Goal: Transaction & Acquisition: Purchase product/service

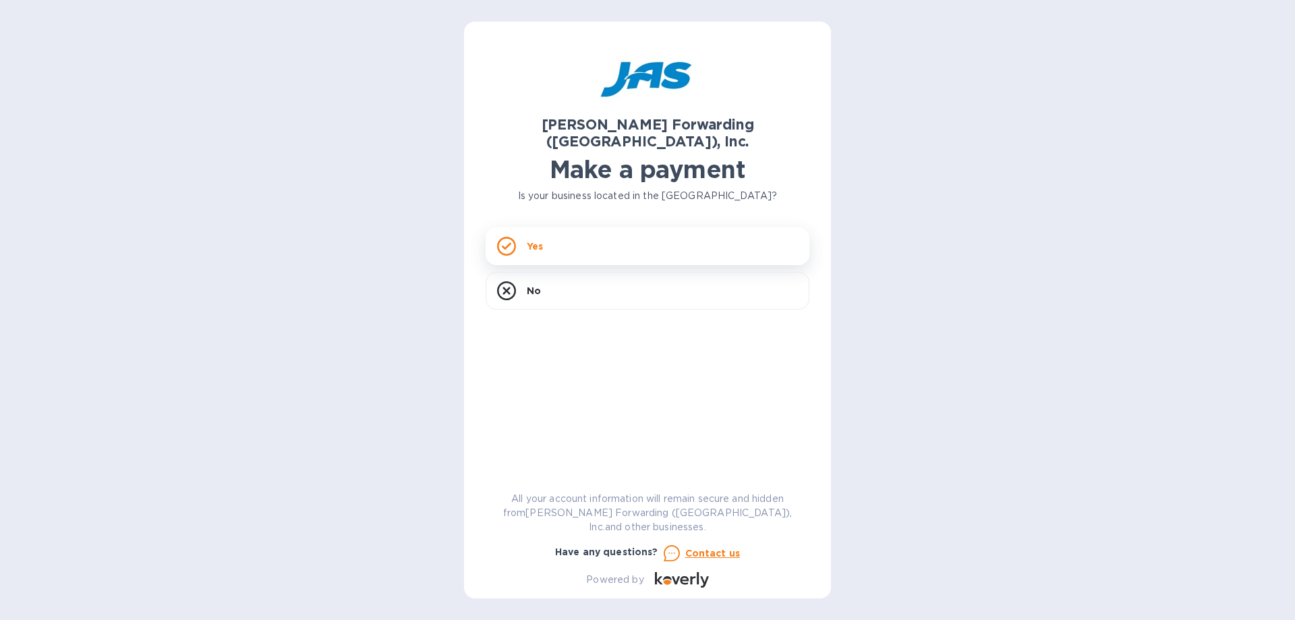
click at [579, 230] on div "Yes" at bounding box center [648, 246] width 324 height 38
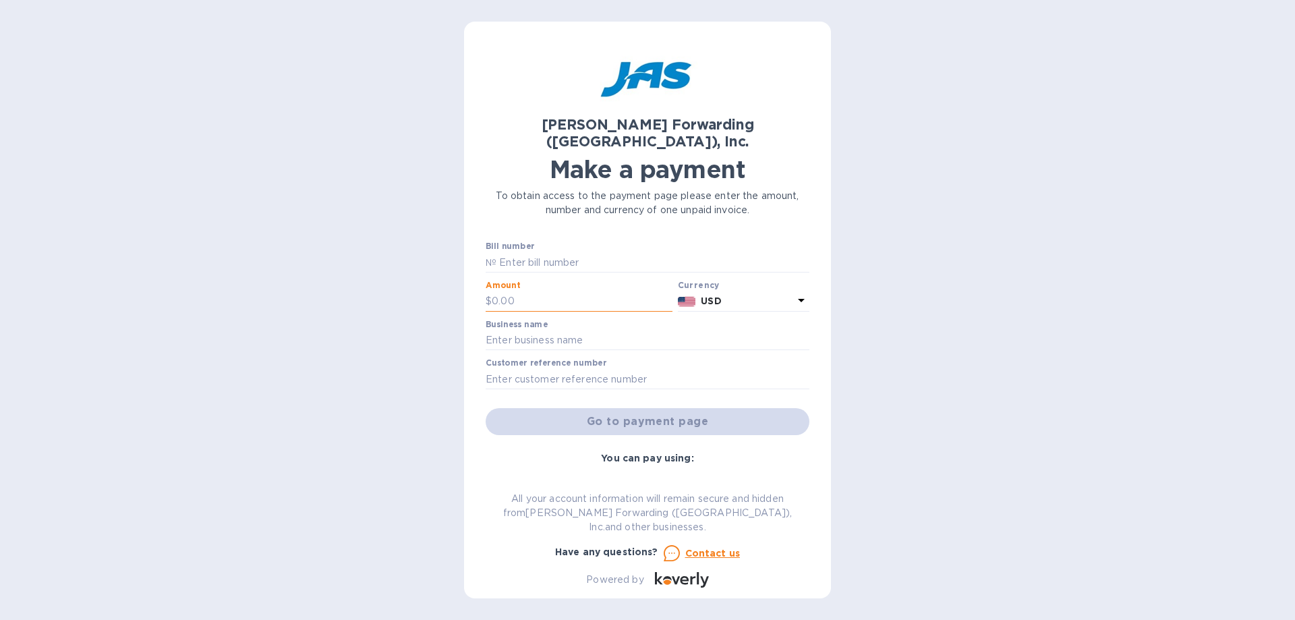
click at [538, 291] on input "text" at bounding box center [582, 301] width 181 height 20
click at [541, 252] on input "text" at bounding box center [652, 262] width 313 height 20
click at [505, 252] on input "text" at bounding box center [652, 262] width 313 height 20
paste input "HGC503393206"
type input "HGC503393206"
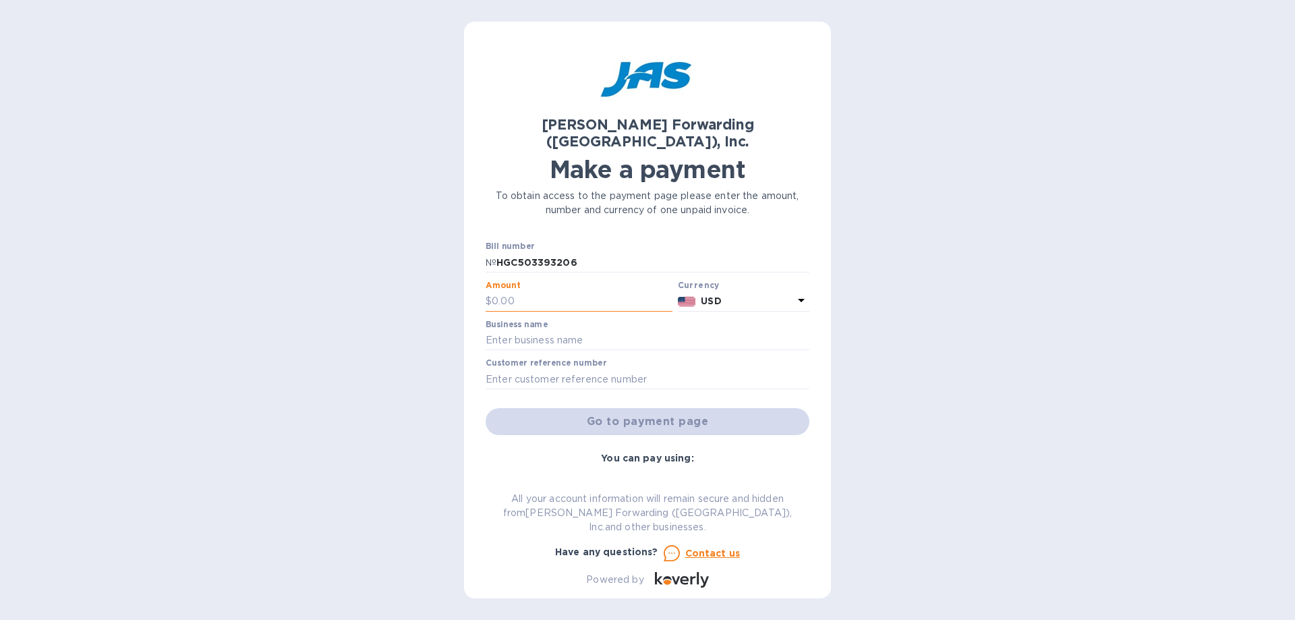
click at [564, 291] on input "text" at bounding box center [582, 301] width 181 height 20
type input "380"
click at [532, 330] on input "text" at bounding box center [648, 340] width 324 height 20
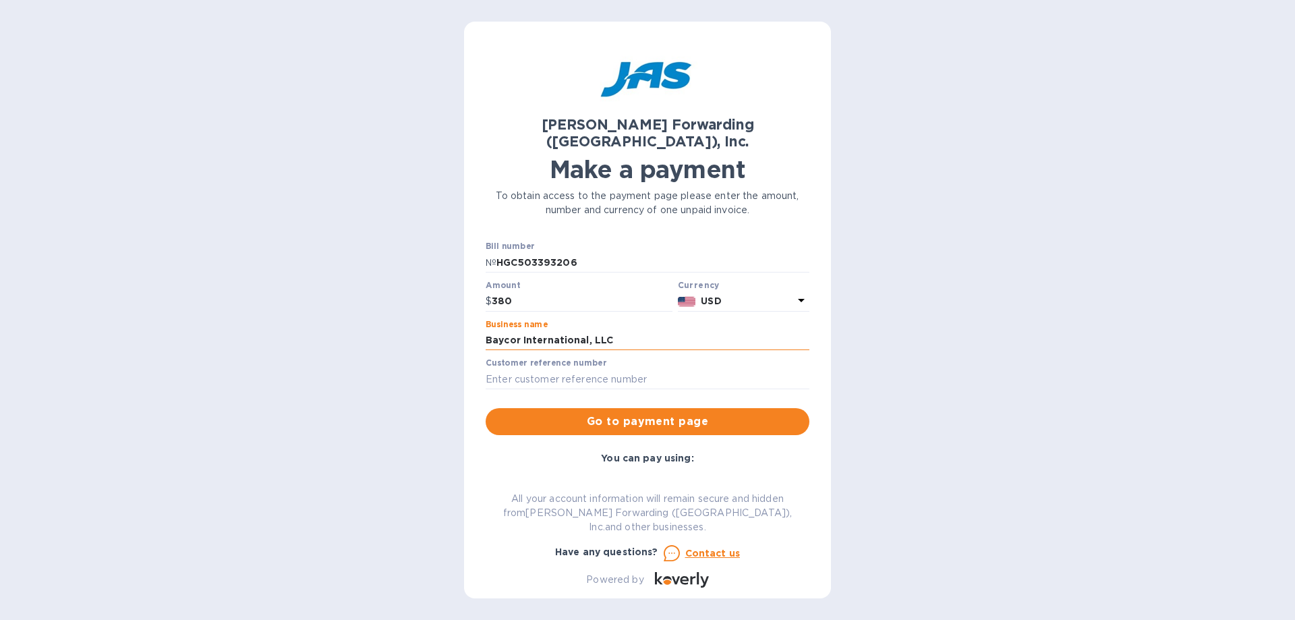
type input "Baycor International, LLC"
paste input "HGC503393206"
type input "HGC503393206"
click at [645, 413] on span "Go to payment page" at bounding box center [647, 421] width 302 height 16
